Goal: Find specific page/section: Find specific page/section

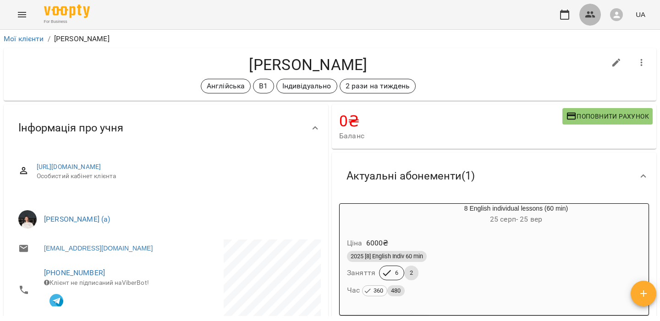
click at [583, 11] on button "button" at bounding box center [590, 15] width 22 height 22
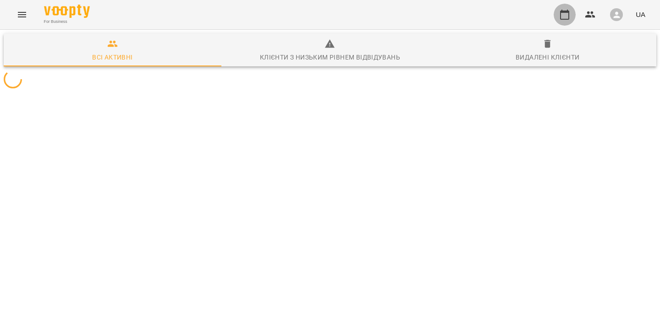
click at [568, 15] on icon "button" at bounding box center [564, 14] width 11 height 11
